Goal: Communication & Community: Answer question/provide support

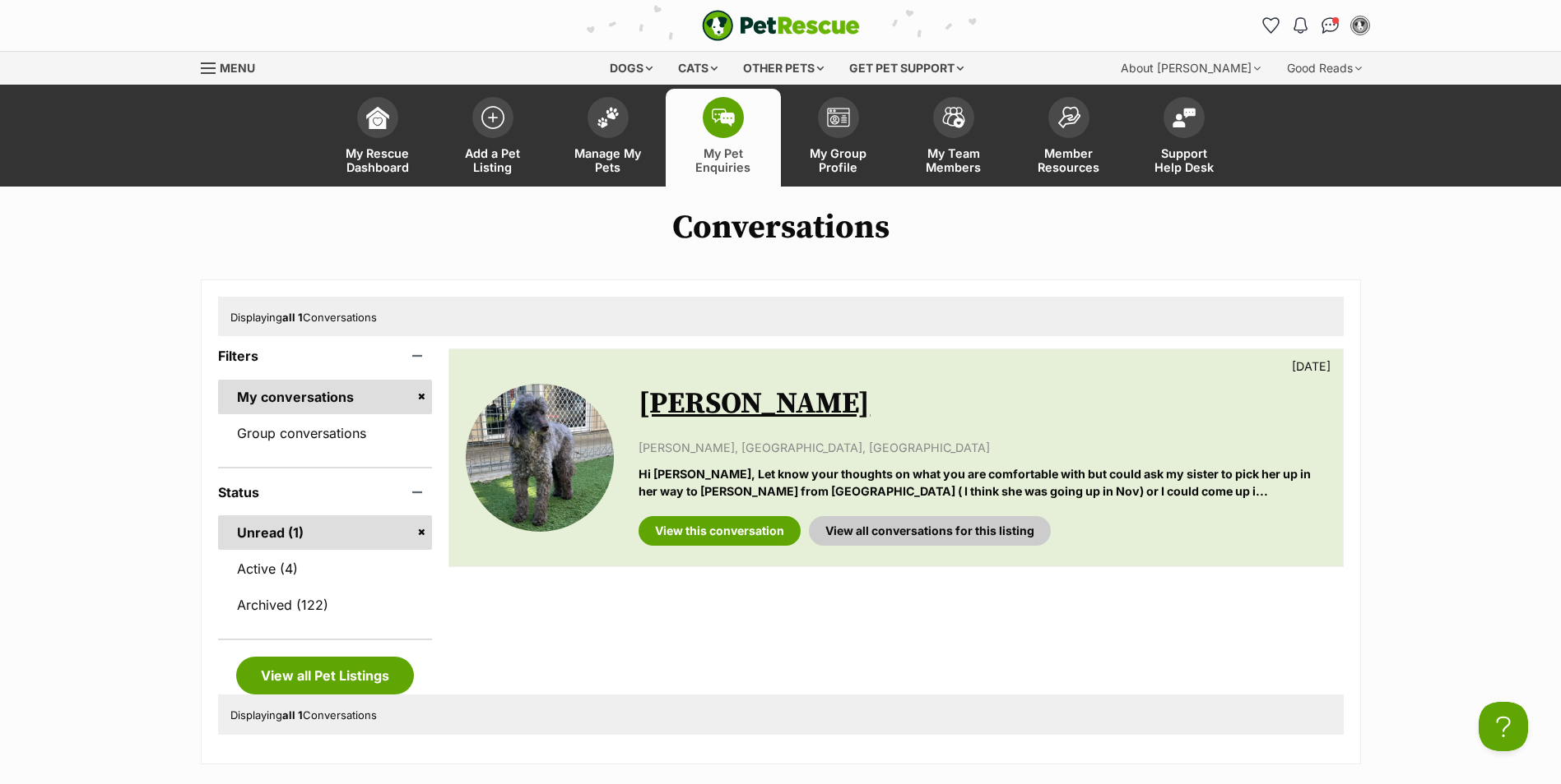
click at [482, 35] on div "PetRescue home Notifications No notifications My account Sarah Rollan Edit prof…" at bounding box center [781, 25] width 1185 height 51
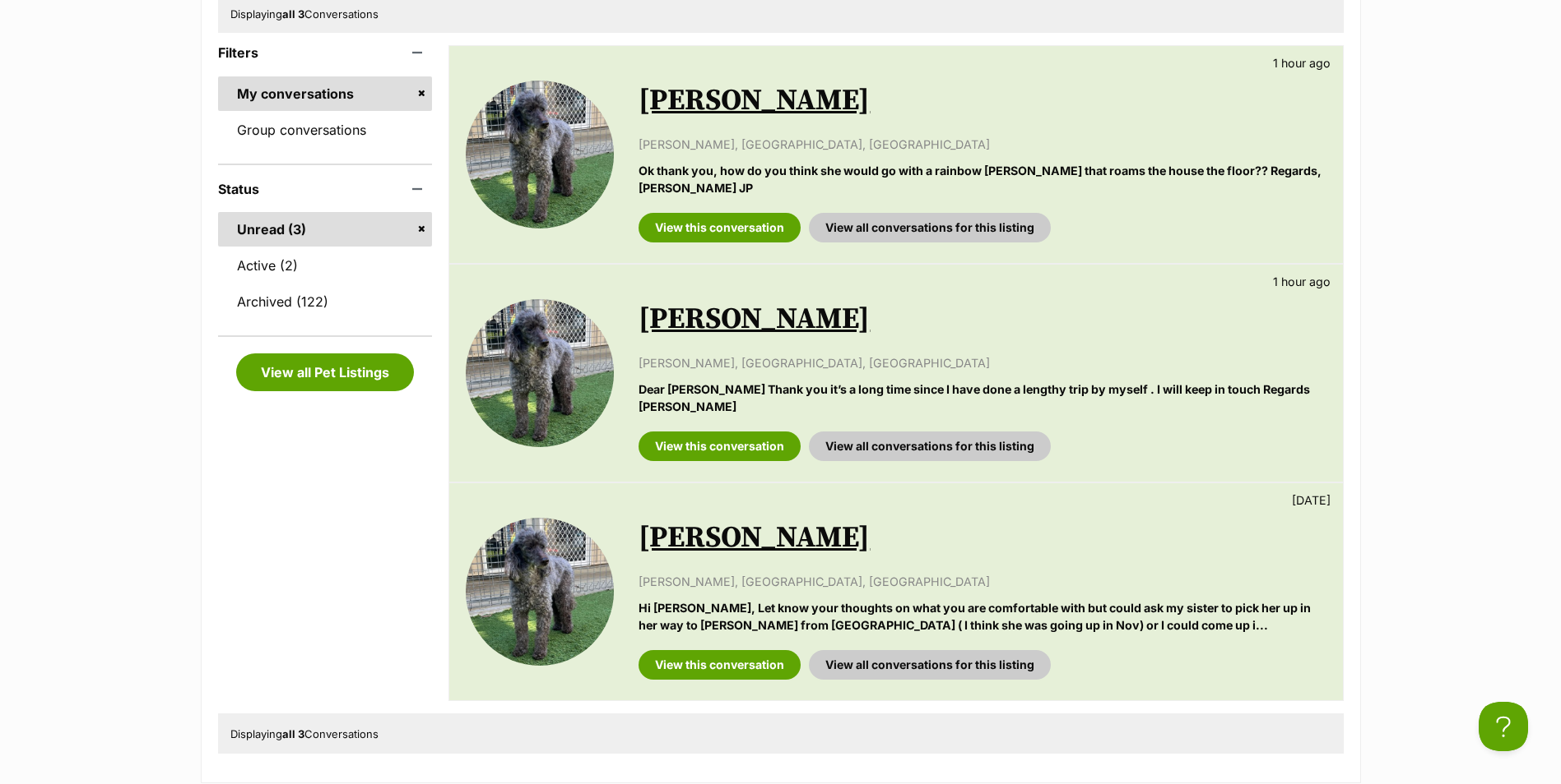
scroll to position [329, 0]
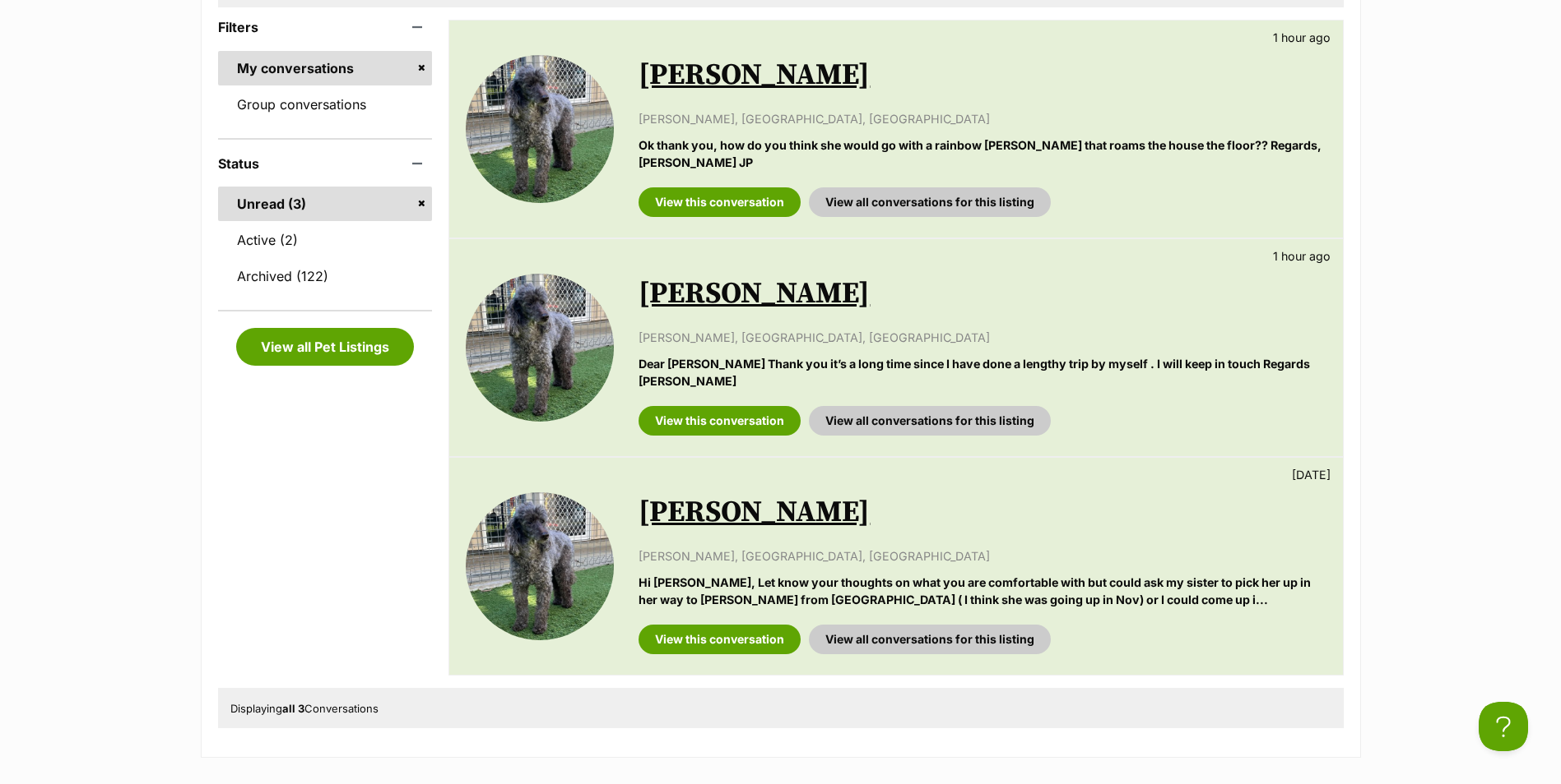
click at [669, 302] on link "[PERSON_NAME]" at bounding box center [754, 294] width 231 height 37
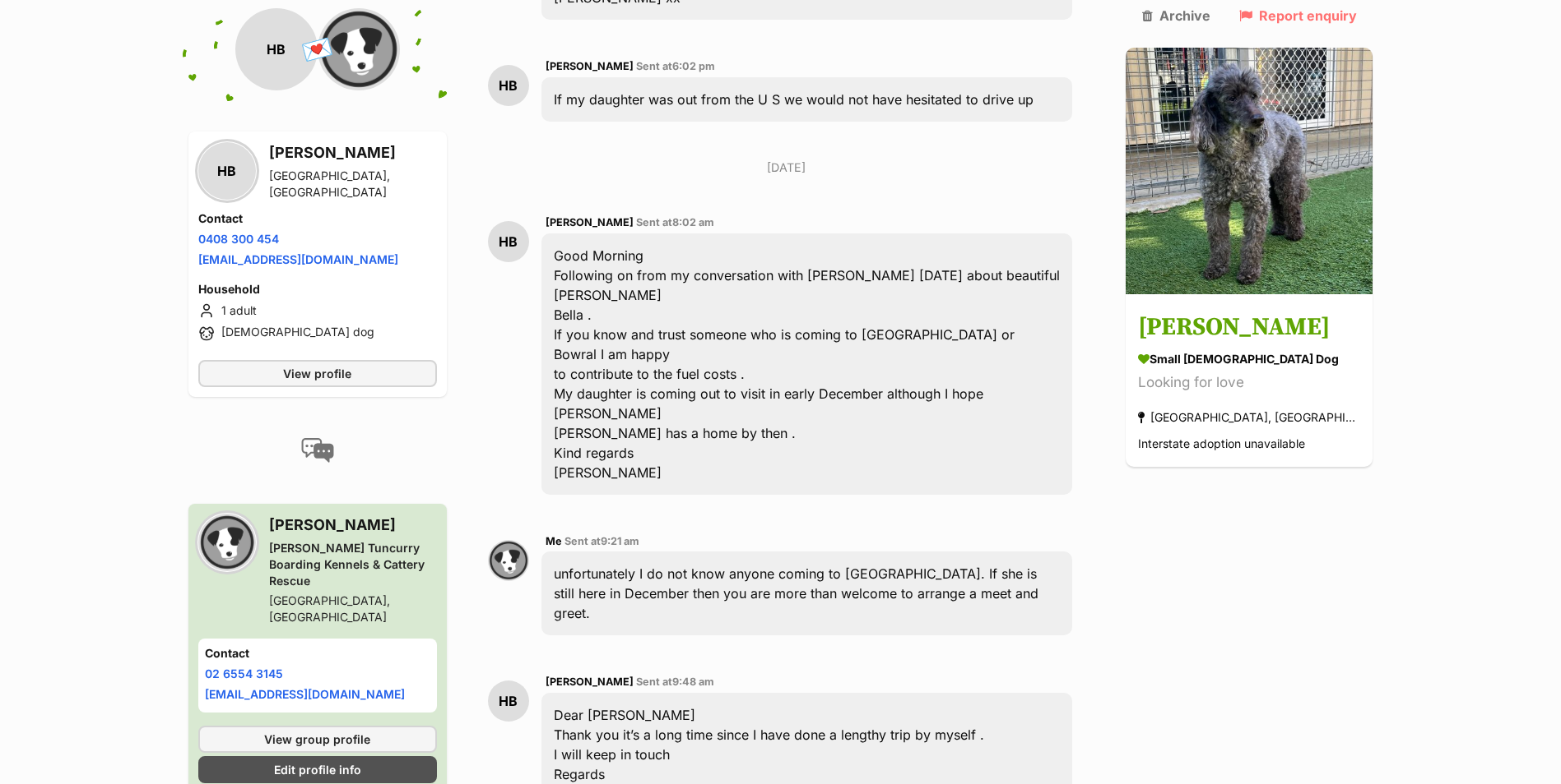
scroll to position [2361, 0]
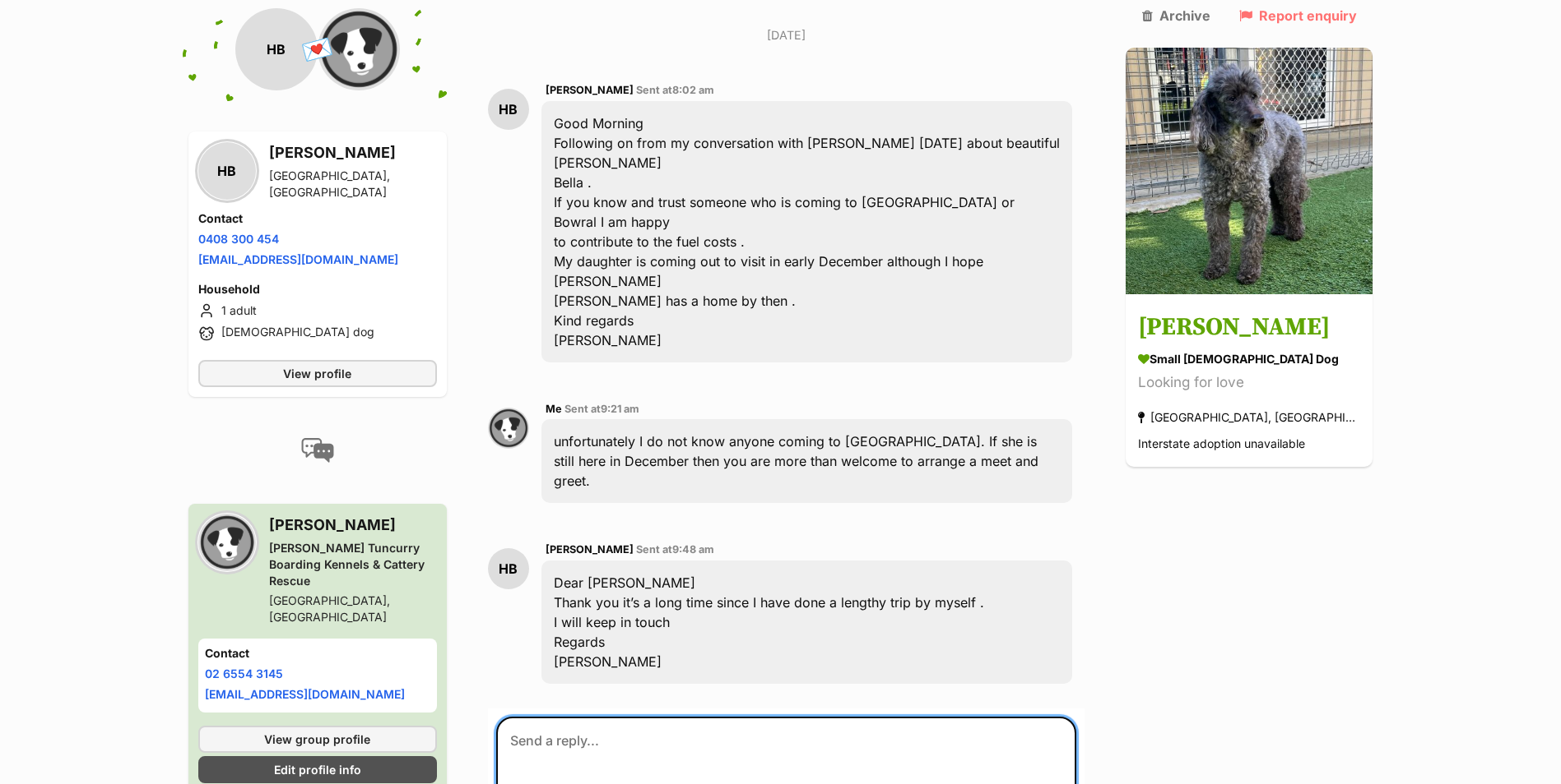
click at [606, 717] on textarea at bounding box center [785, 766] width 581 height 99
type textarea "All good :)"
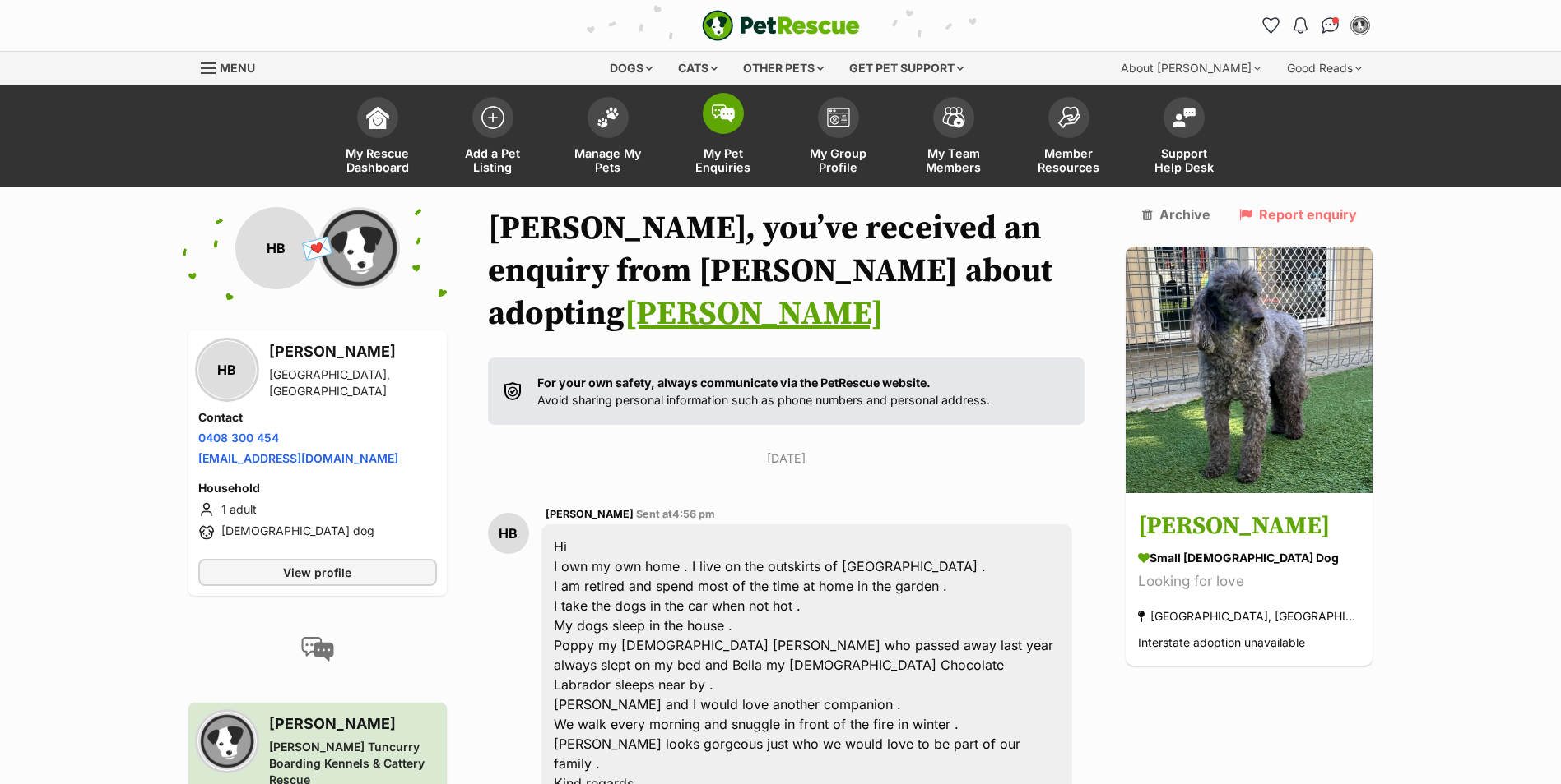
click at [720, 119] on img at bounding box center [723, 114] width 23 height 18
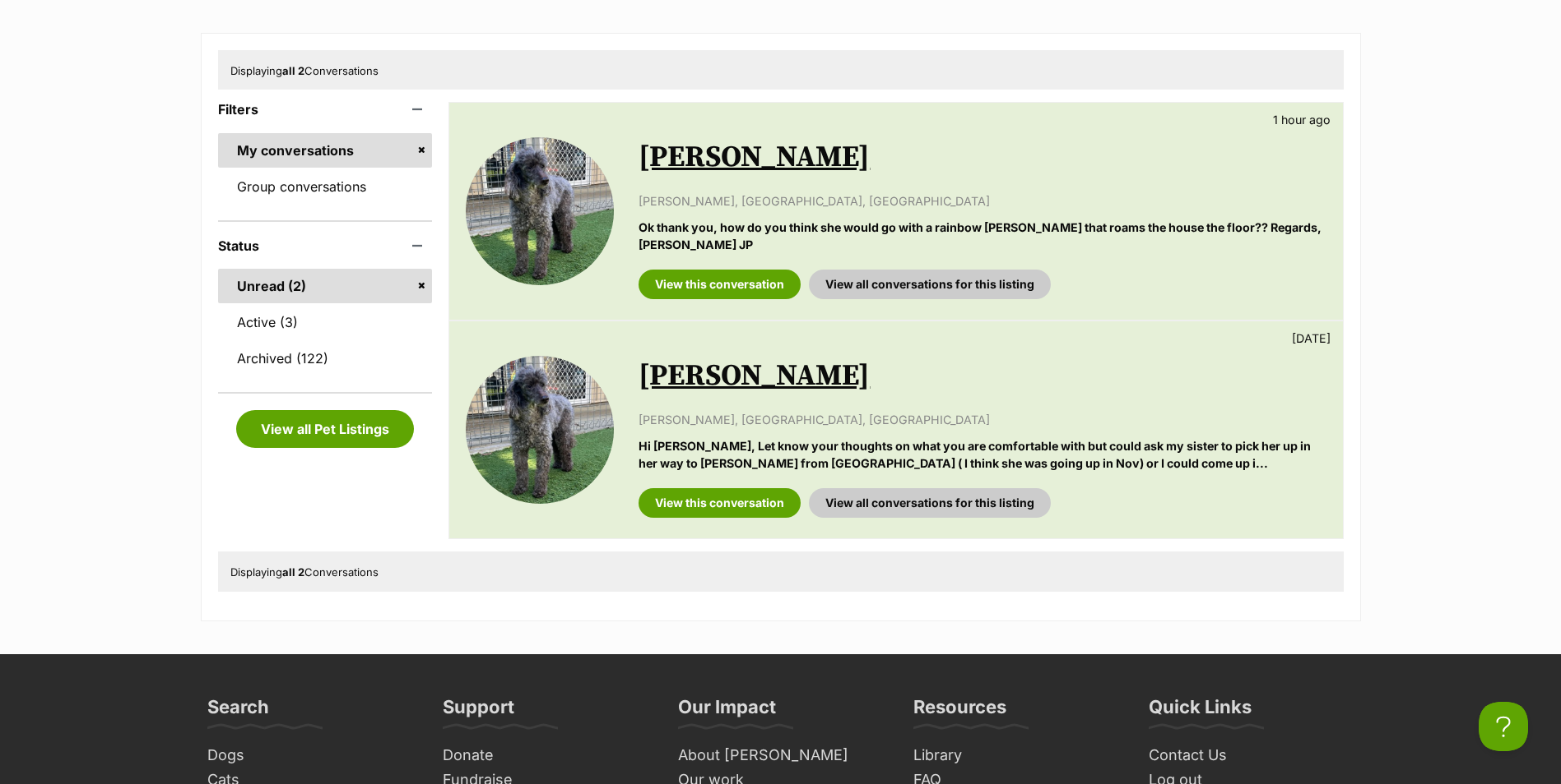
click at [733, 165] on link "[PERSON_NAME]" at bounding box center [754, 157] width 231 height 37
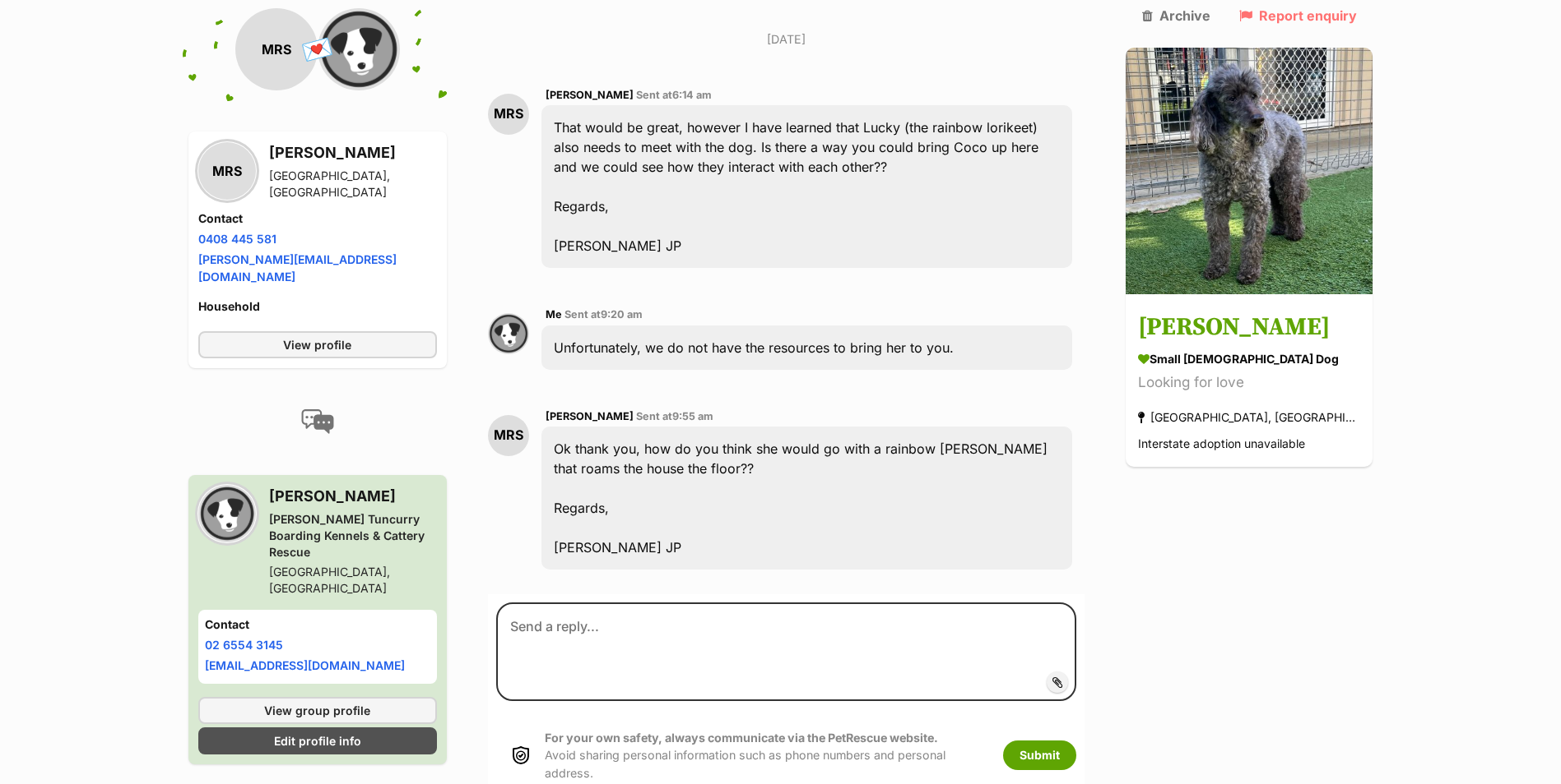
scroll to position [1121, 0]
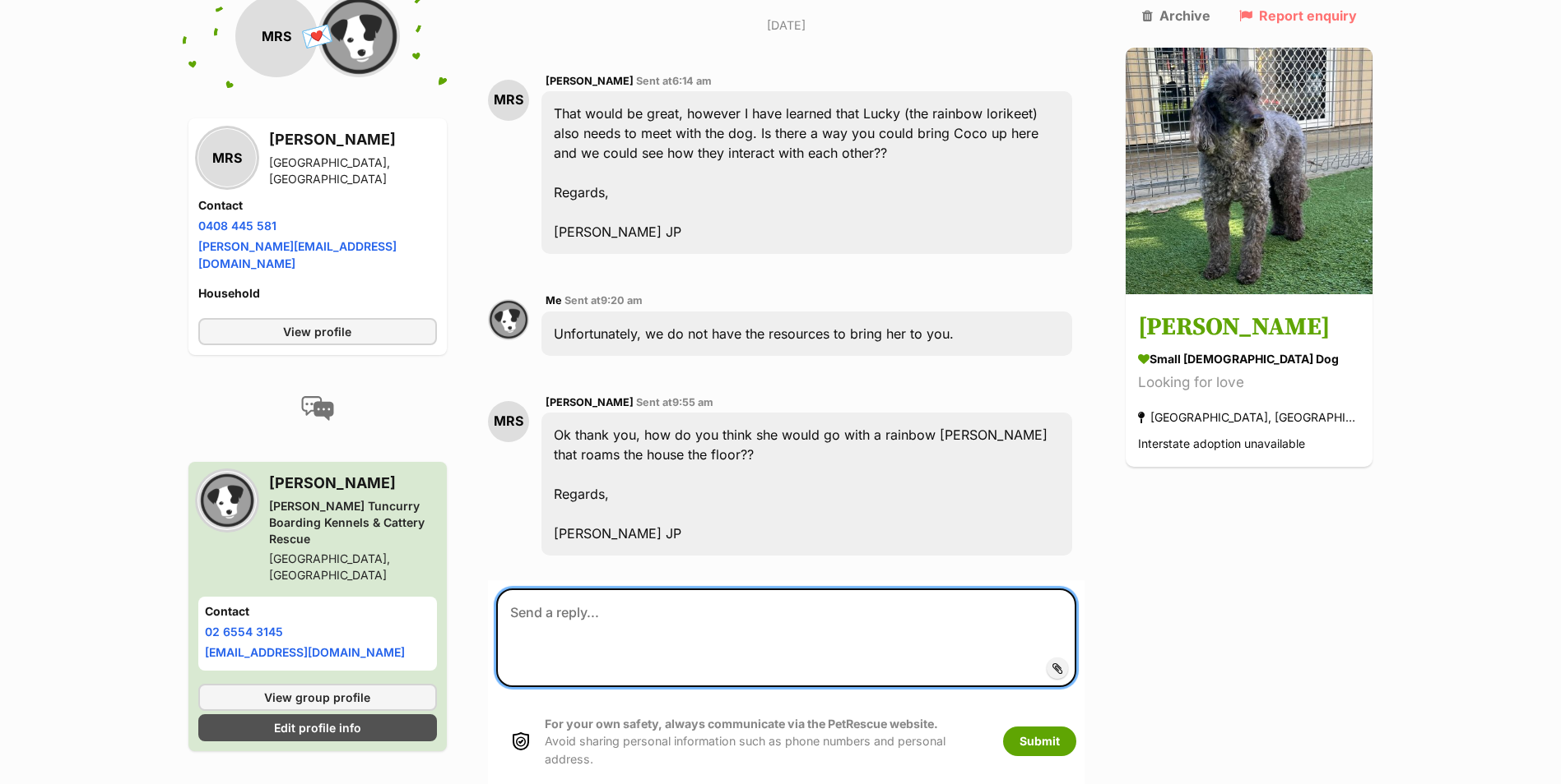
click at [686, 589] on textarea at bounding box center [785, 638] width 581 height 99
click at [670, 589] on textarea "I honestly do not know." at bounding box center [785, 638] width 581 height 99
type textarea "I honestly do not know how she would go with a bird."
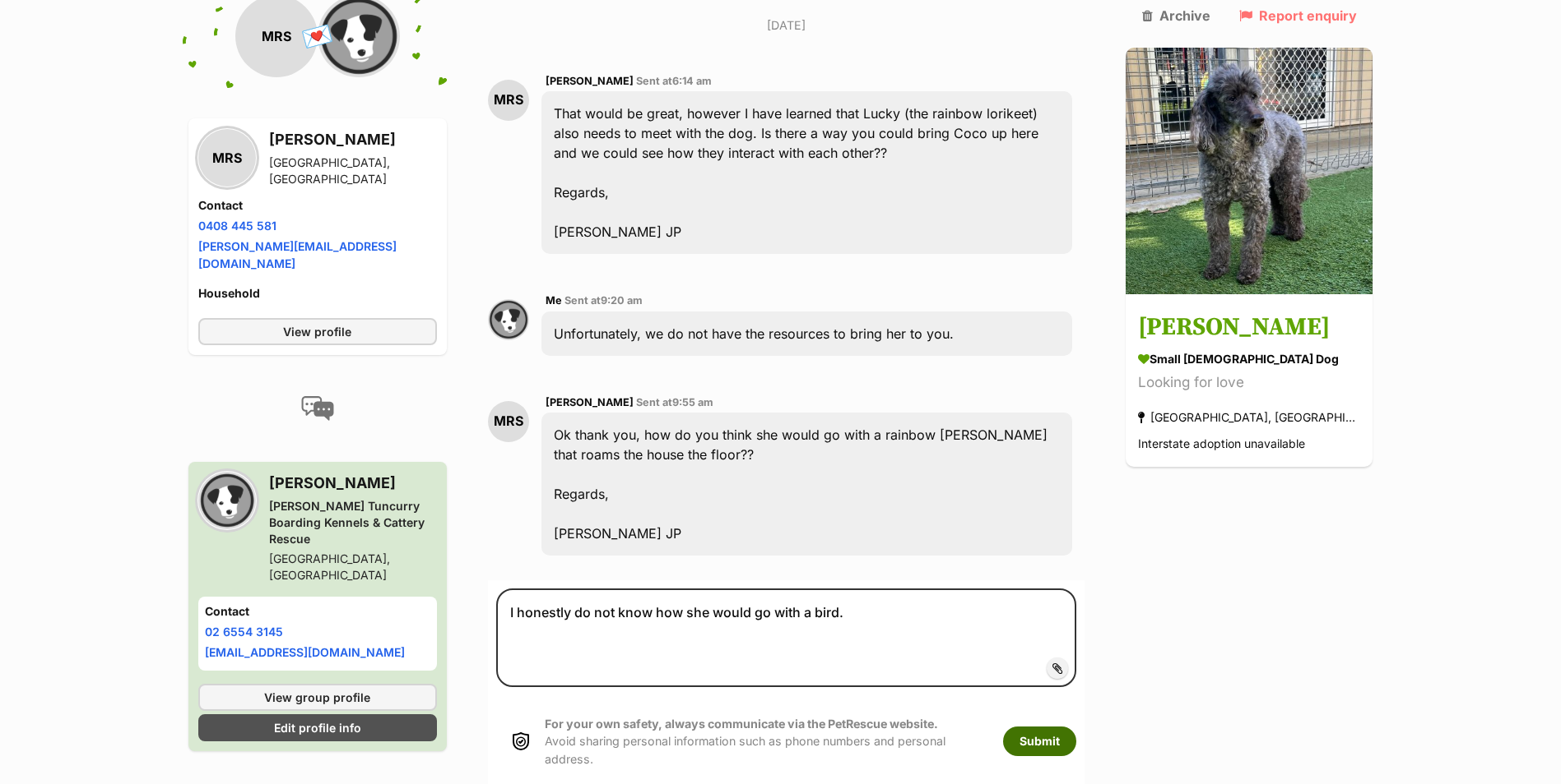
click at [1076, 727] on button "Submit" at bounding box center [1039, 742] width 73 height 30
